Goal: Check status: Check status

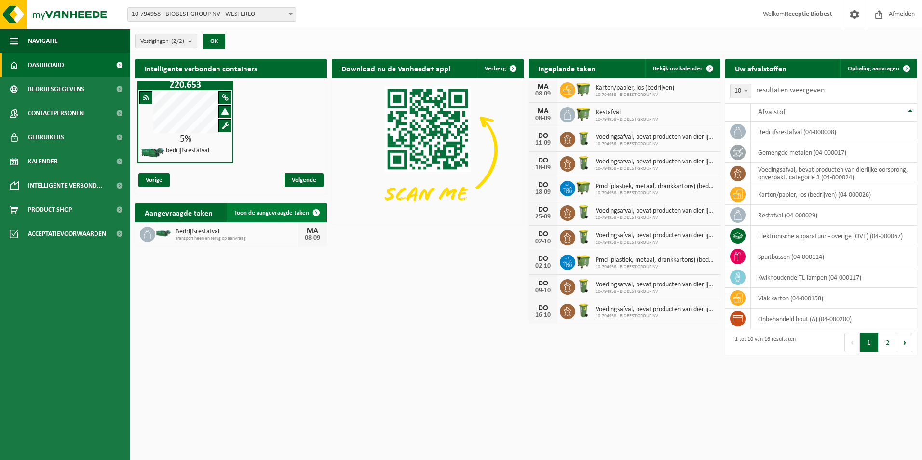
click at [315, 212] on span at bounding box center [316, 212] width 19 height 19
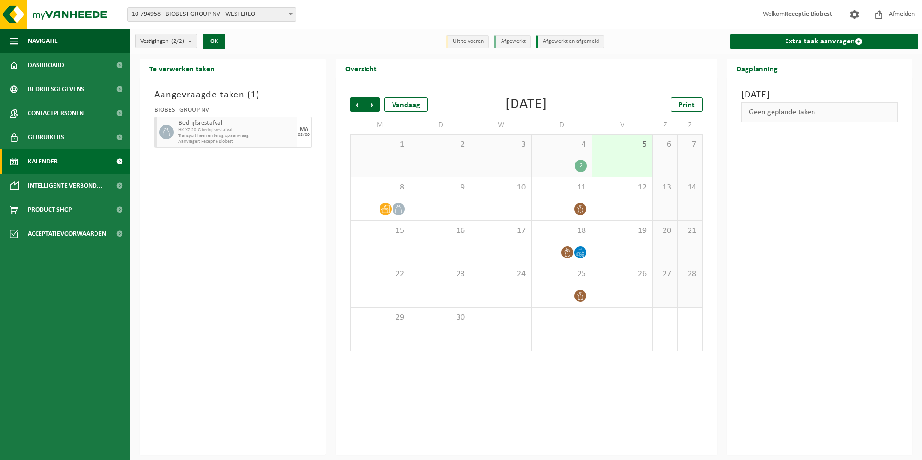
click at [572, 157] on div "4 2" at bounding box center [562, 156] width 60 height 42
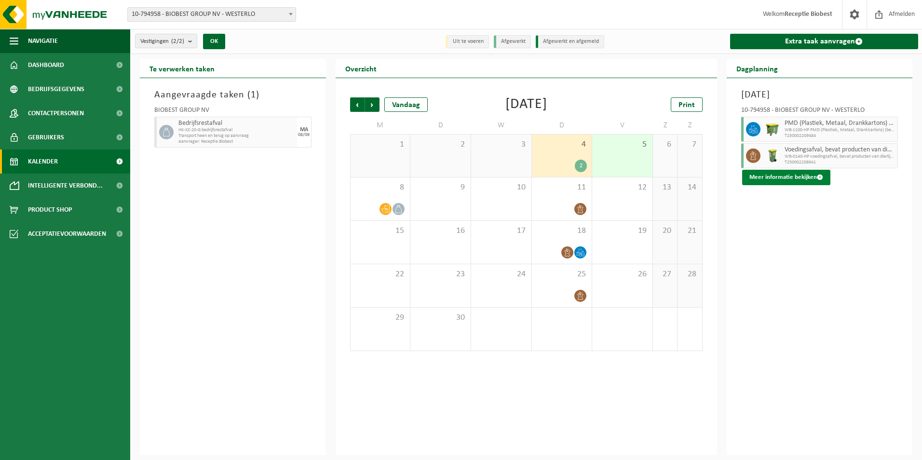
click at [808, 178] on button "Meer informatie bekijken" at bounding box center [786, 177] width 88 height 15
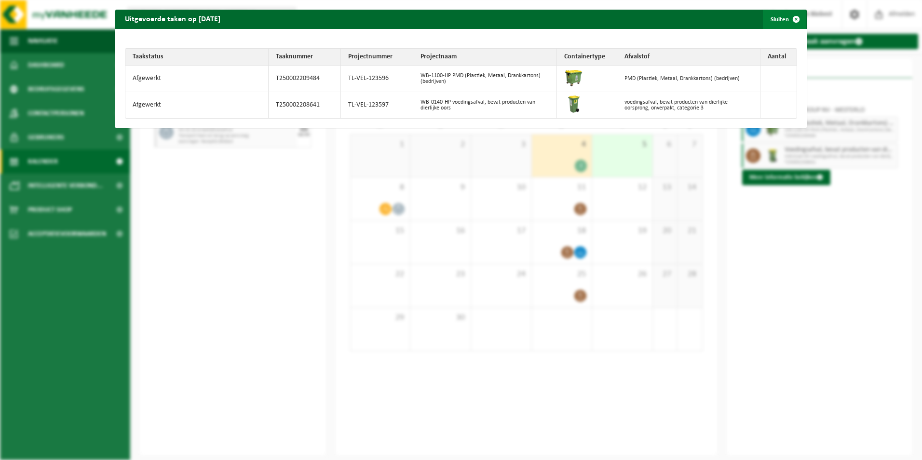
click at [788, 20] on span "button" at bounding box center [795, 19] width 19 height 19
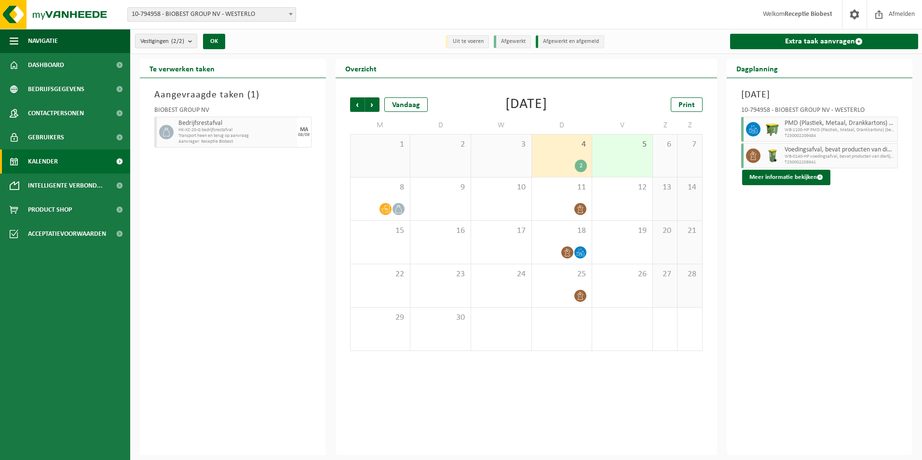
click at [634, 157] on div "5" at bounding box center [622, 156] width 60 height 42
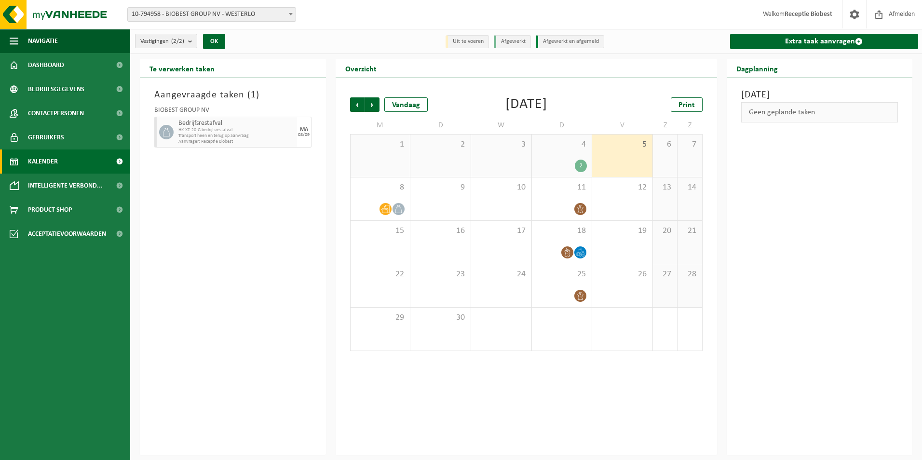
click at [580, 149] on span "4" at bounding box center [562, 144] width 51 height 11
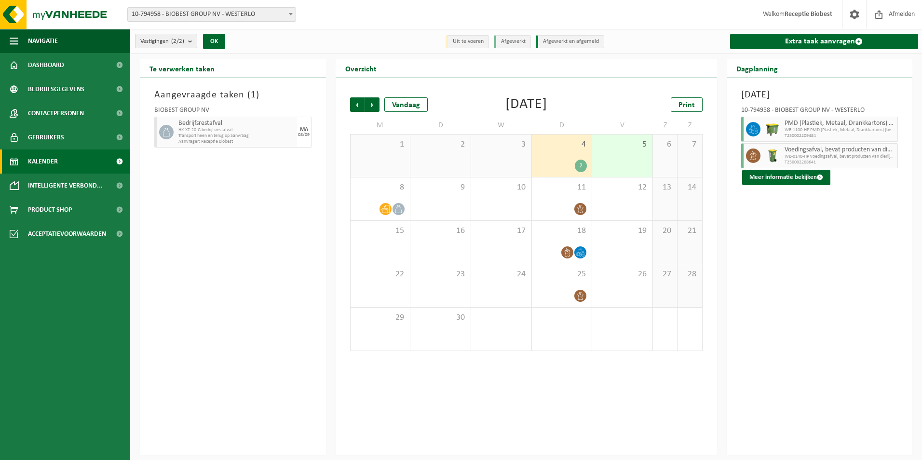
click at [825, 132] on span "WB-1100-HP PMD (Plastiek, Metaal, Drankkartons) (bedrijven)" at bounding box center [839, 130] width 111 height 6
click at [585, 201] on div "11" at bounding box center [562, 198] width 60 height 43
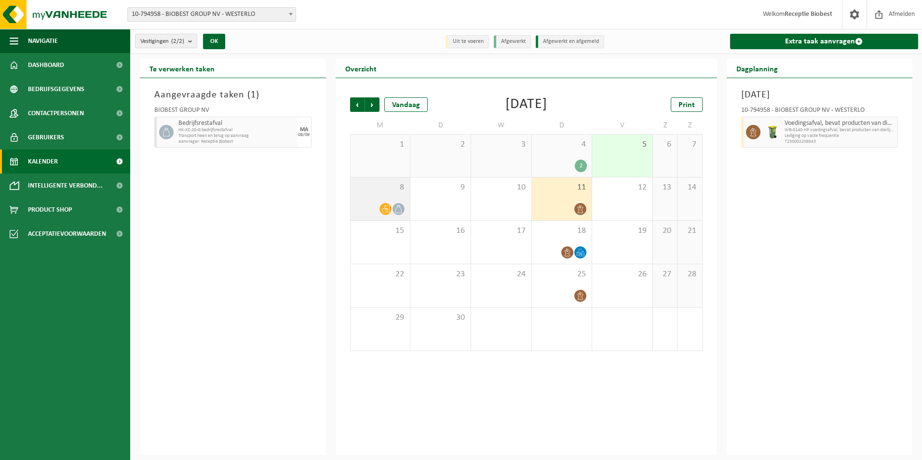
click at [383, 202] on div at bounding box center [385, 208] width 13 height 13
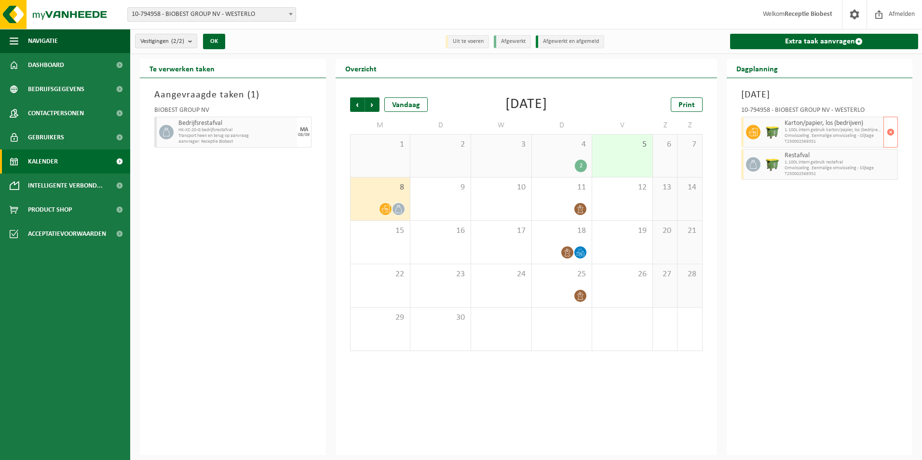
click at [839, 130] on span "1.100L intern gebruik karton/papier, los (bedrijven)" at bounding box center [832, 130] width 97 height 6
click at [845, 167] on span "Omwisseling. Eenmalige omwisseling - Slijtage" at bounding box center [832, 168] width 97 height 6
click at [579, 208] on icon at bounding box center [580, 209] width 8 height 8
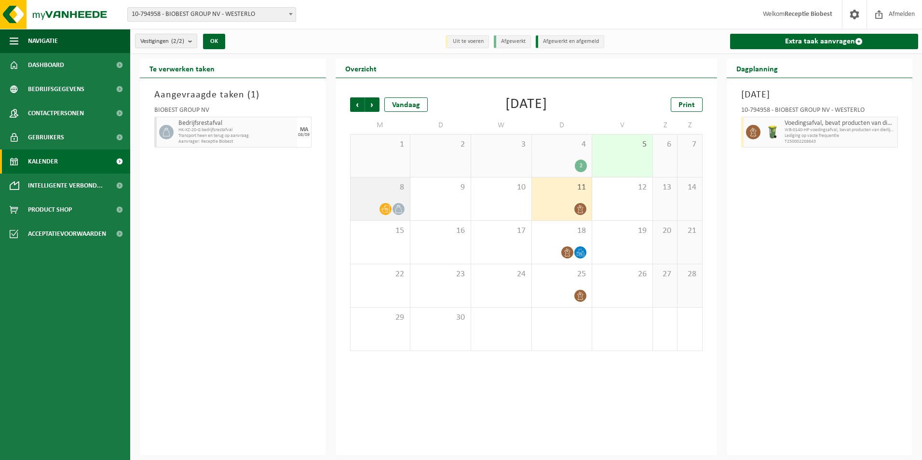
click at [383, 207] on icon at bounding box center [385, 209] width 8 height 8
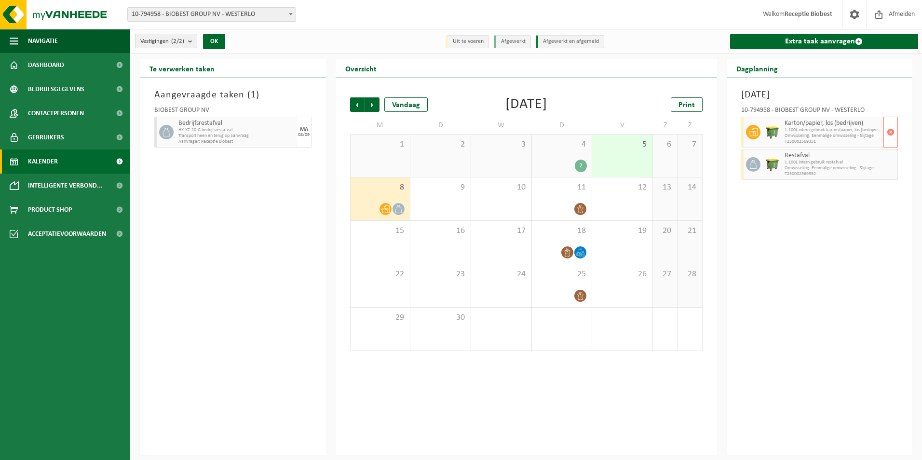
click at [804, 140] on span "T250002569351" at bounding box center [832, 142] width 97 height 6
click at [792, 164] on span "1.100L intern gebruik restafval" at bounding box center [832, 163] width 97 height 6
click at [783, 131] on div "Karton/papier, los (bedrijven) 1.100L intern gebruik karton/papier, los (bedrij…" at bounding box center [833, 132] width 102 height 31
click at [841, 128] on span "1.100L intern gebruik karton/papier, los (bedrijven)" at bounding box center [832, 130] width 97 height 6
click at [817, 169] on span "Omwisseling. Eenmalige omwisseling - Slijtage" at bounding box center [832, 168] width 97 height 6
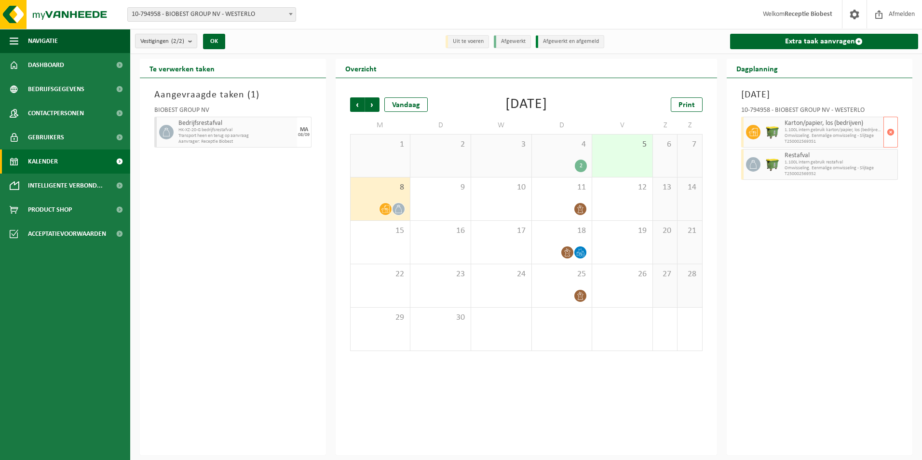
click at [809, 134] on span "Omwisseling. Eenmalige omwisseling - Slijtage" at bounding box center [832, 136] width 97 height 6
click at [791, 167] on span "Omwisseling. Eenmalige omwisseling - Slijtage" at bounding box center [832, 168] width 97 height 6
click at [788, 136] on span "Omwisseling. Eenmalige omwisseling - Slijtage" at bounding box center [832, 136] width 97 height 6
click at [828, 135] on span "Omwisseling. Eenmalige omwisseling - Slijtage" at bounding box center [832, 136] width 97 height 6
click at [817, 162] on span "1.100L intern gebruik restafval" at bounding box center [832, 163] width 97 height 6
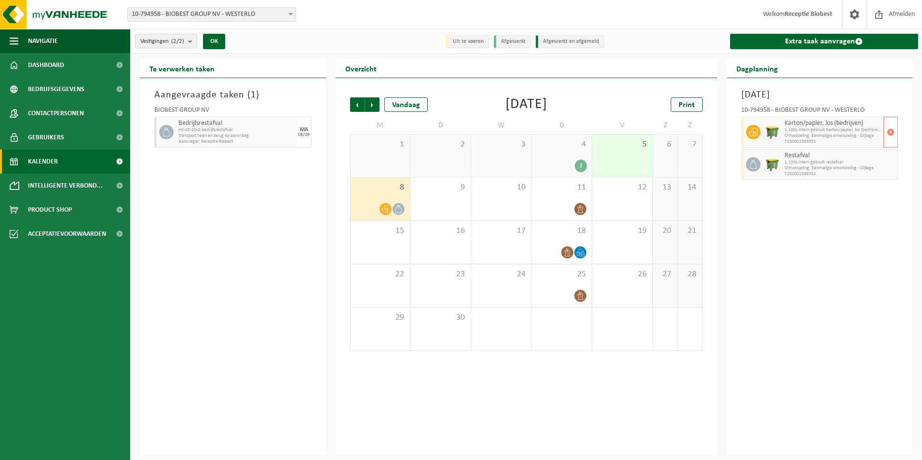
click at [816, 133] on span "Omwisseling. Eenmalige omwisseling - Slijtage" at bounding box center [832, 136] width 97 height 6
